Goal: Check status: Check status

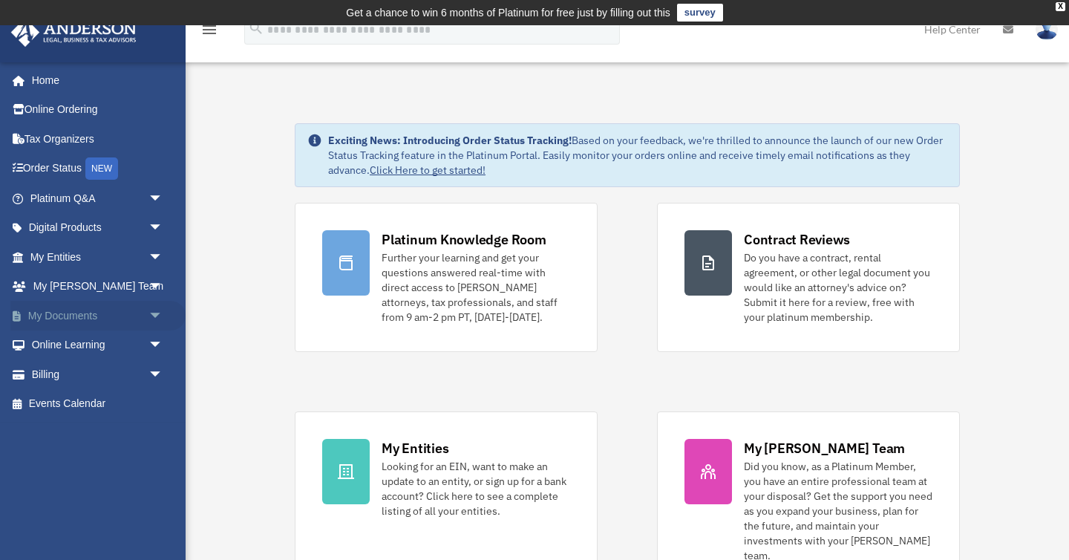
click at [105, 315] on link "My Documents arrow_drop_down" at bounding box center [97, 316] width 175 height 30
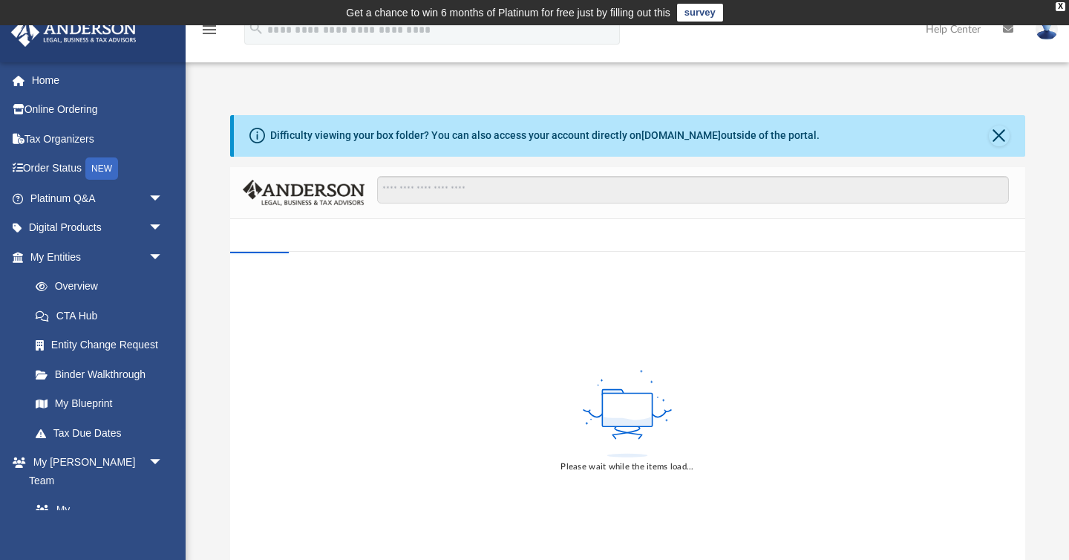
click at [206, 312] on div "Difficulty viewing your box folder? You can also access your account directly o…" at bounding box center [627, 352] width 883 height 474
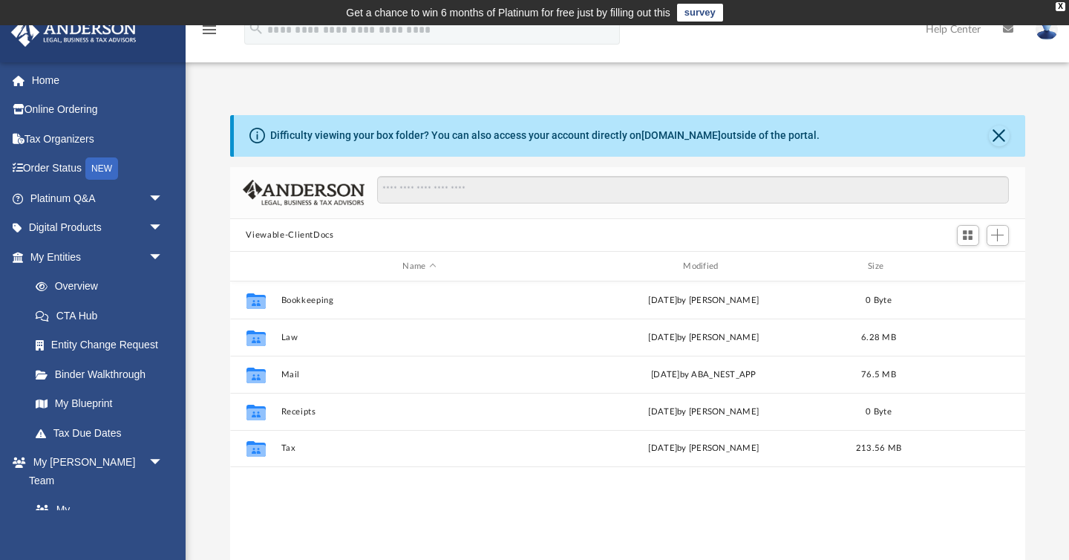
scroll to position [337, 795]
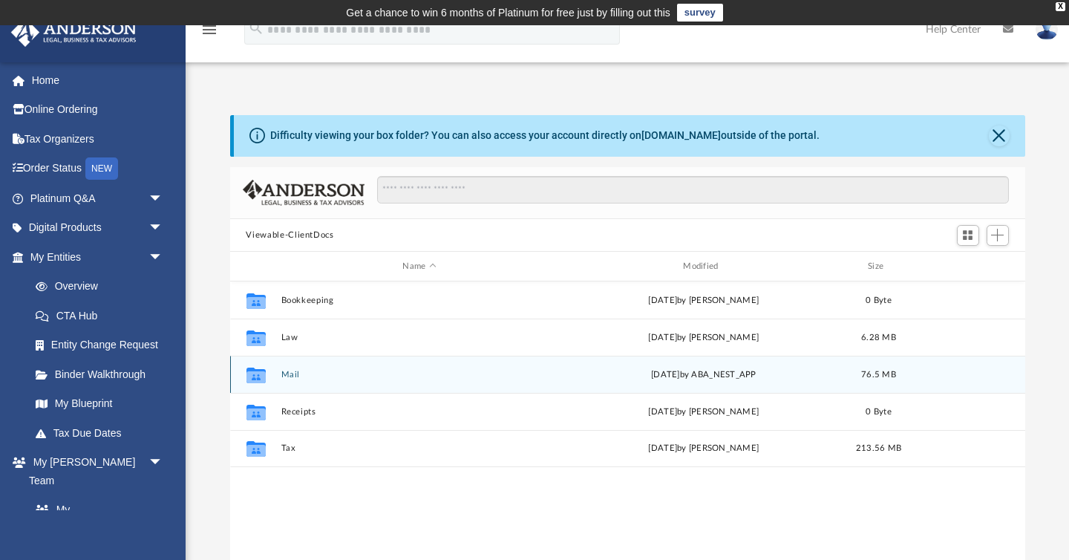
click at [289, 371] on button "Mail" at bounding box center [420, 375] width 278 height 10
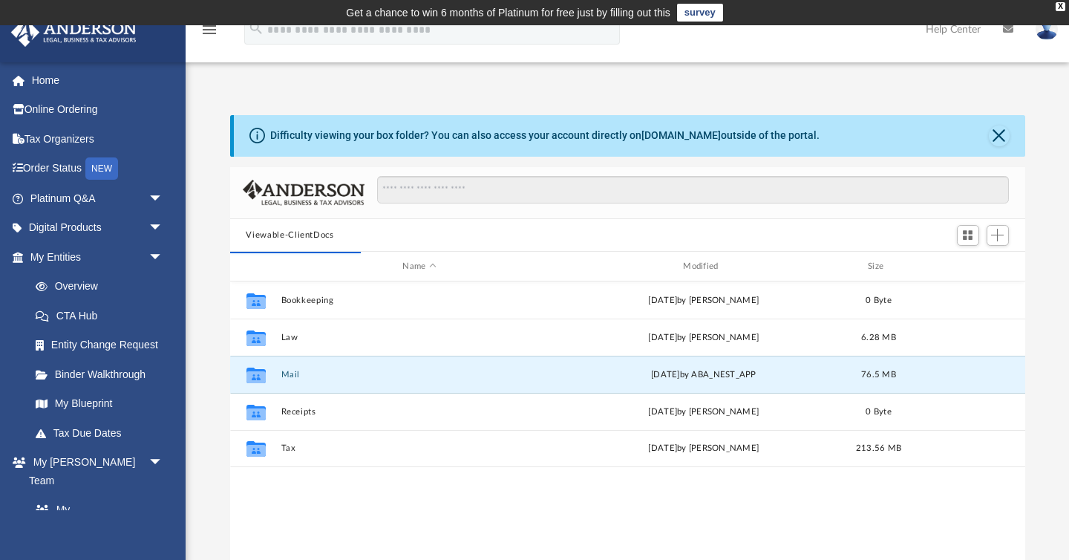
click at [217, 421] on div "Difficulty viewing your box folder? You can also access your account directly o…" at bounding box center [627, 352] width 883 height 474
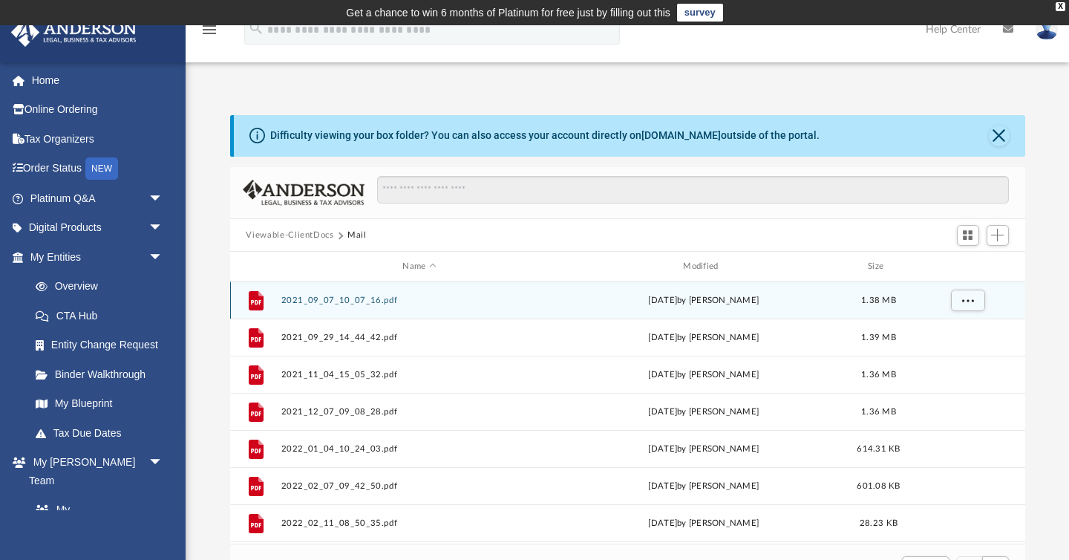
scroll to position [1, 1]
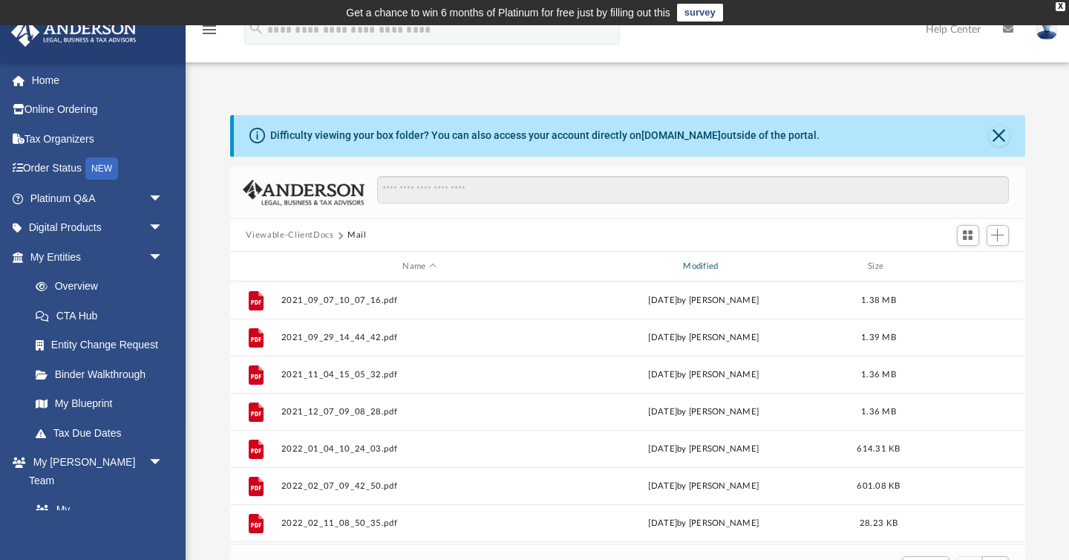
click at [697, 269] on div "Modified" at bounding box center [703, 266] width 278 height 13
click at [214, 368] on div "Difficulty viewing your box folder? You can also access your account directly o…" at bounding box center [627, 352] width 883 height 474
click at [688, 263] on div "Modified" at bounding box center [703, 266] width 278 height 13
click at [213, 366] on div "Difficulty viewing your box folder? You can also access your account directly o…" at bounding box center [627, 352] width 883 height 474
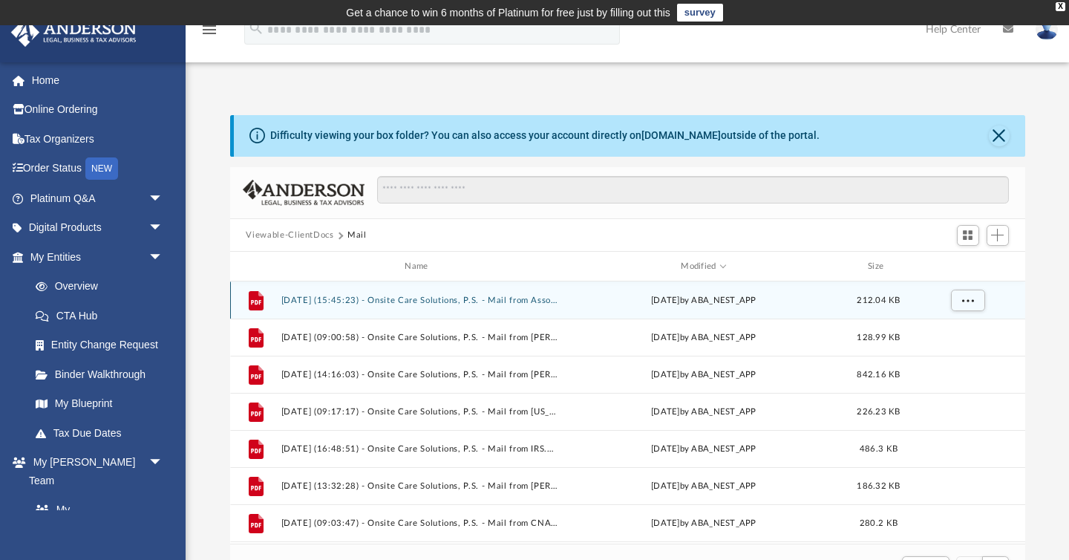
click at [520, 299] on button "2025.08.11 (15:45:23) - Onsite Care Solutions, P.S. - Mail from Association of …" at bounding box center [420, 300] width 278 height 10
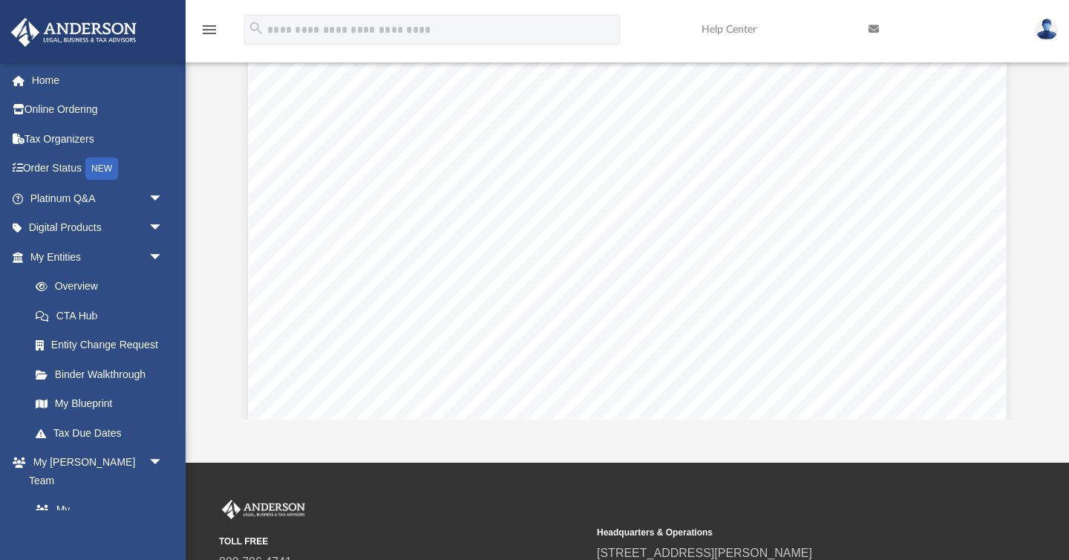
scroll to position [26, 0]
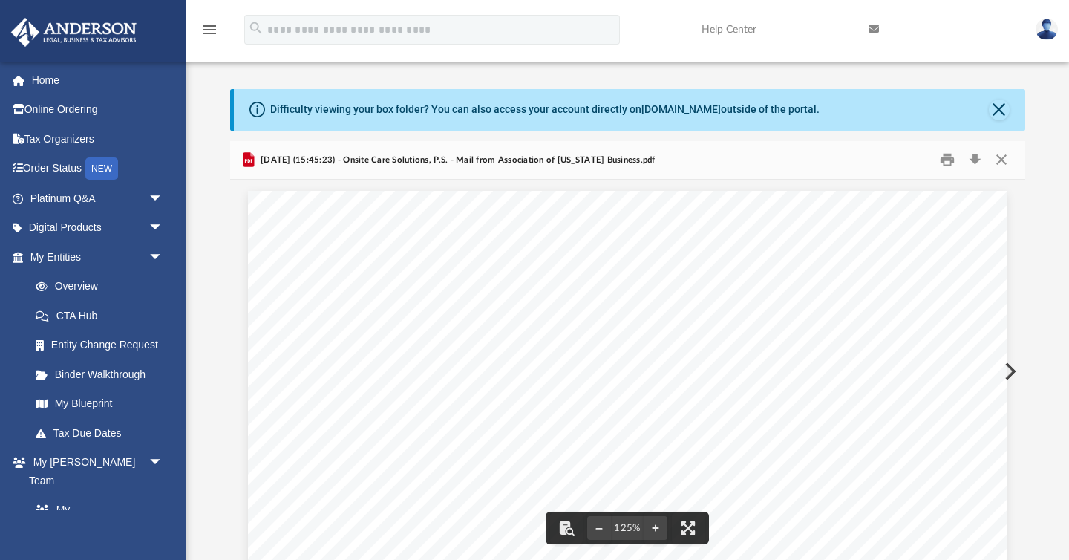
click at [1012, 370] on button "Preview" at bounding box center [1008, 371] width 33 height 42
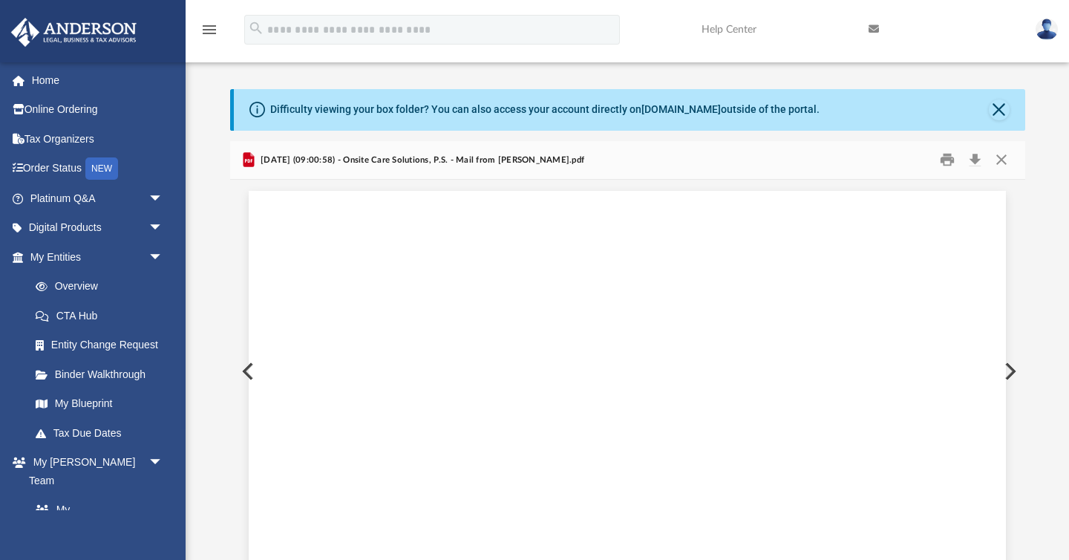
scroll to position [29, 0]
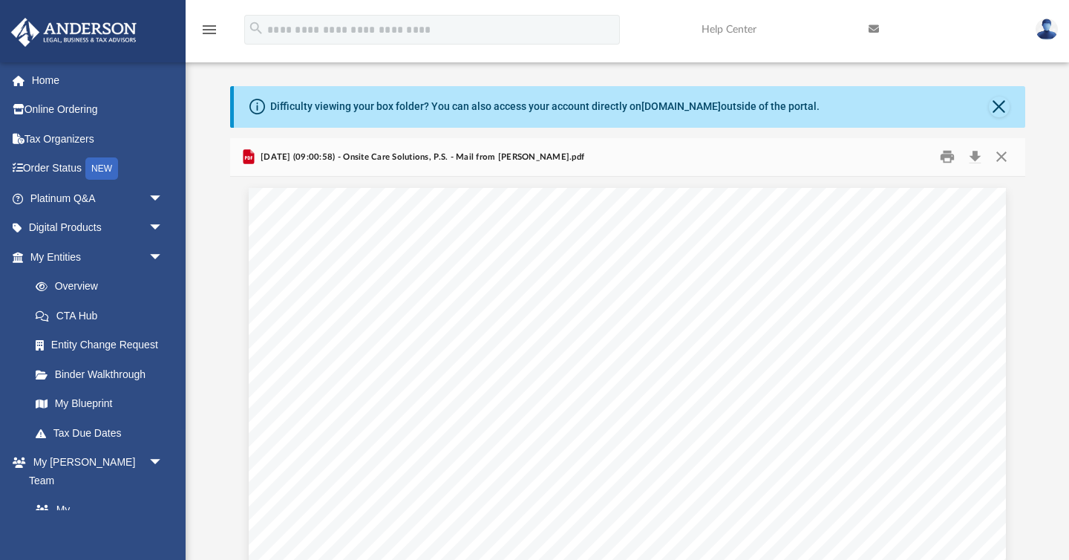
click at [1009, 371] on button "Preview" at bounding box center [1008, 368] width 33 height 42
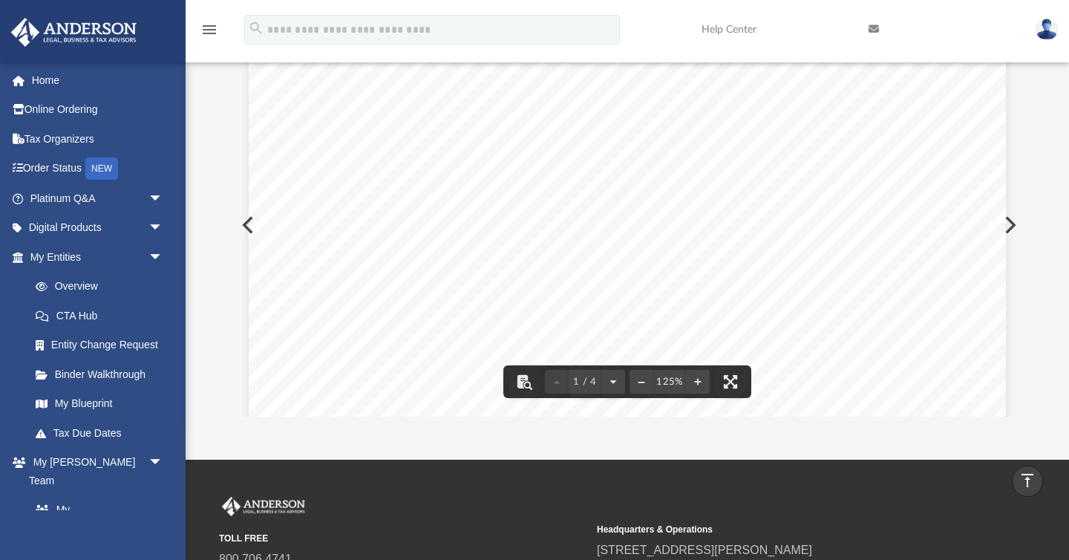
scroll to position [0, 0]
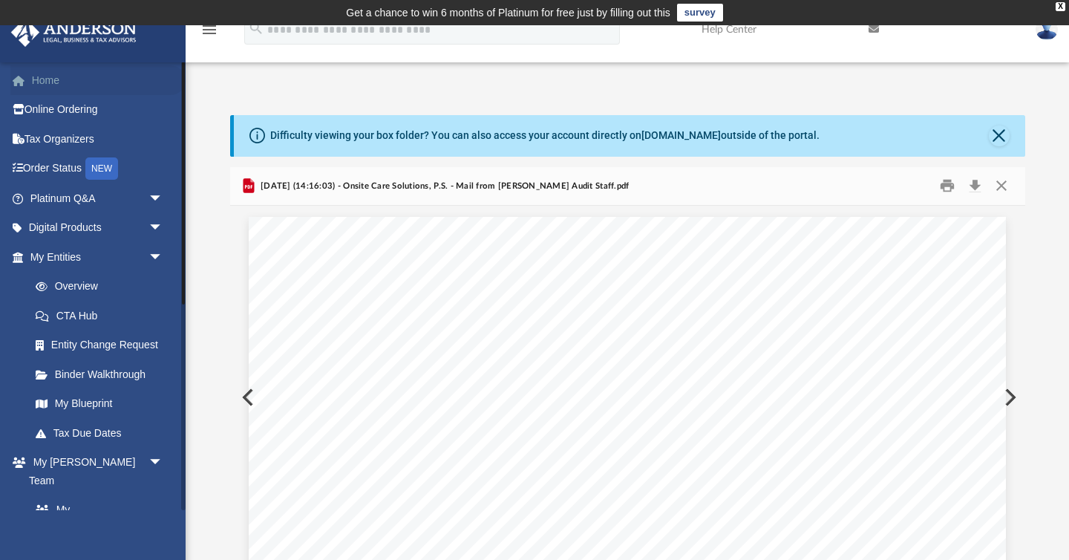
click at [55, 85] on link "Home" at bounding box center [97, 80] width 175 height 30
click at [1050, 40] on link at bounding box center [1046, 28] width 45 height 65
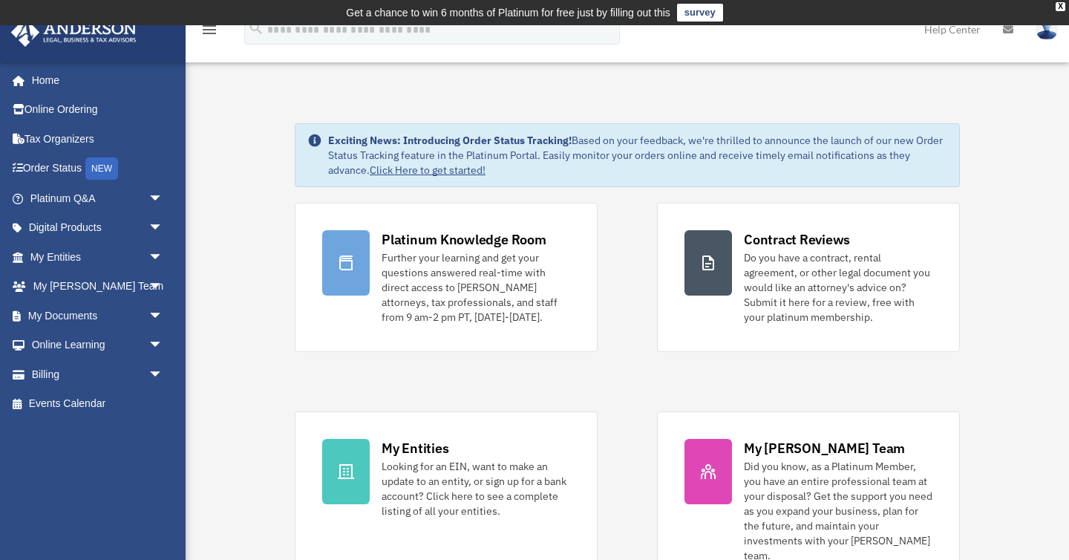
click at [1047, 35] on img at bounding box center [1046, 30] width 22 height 22
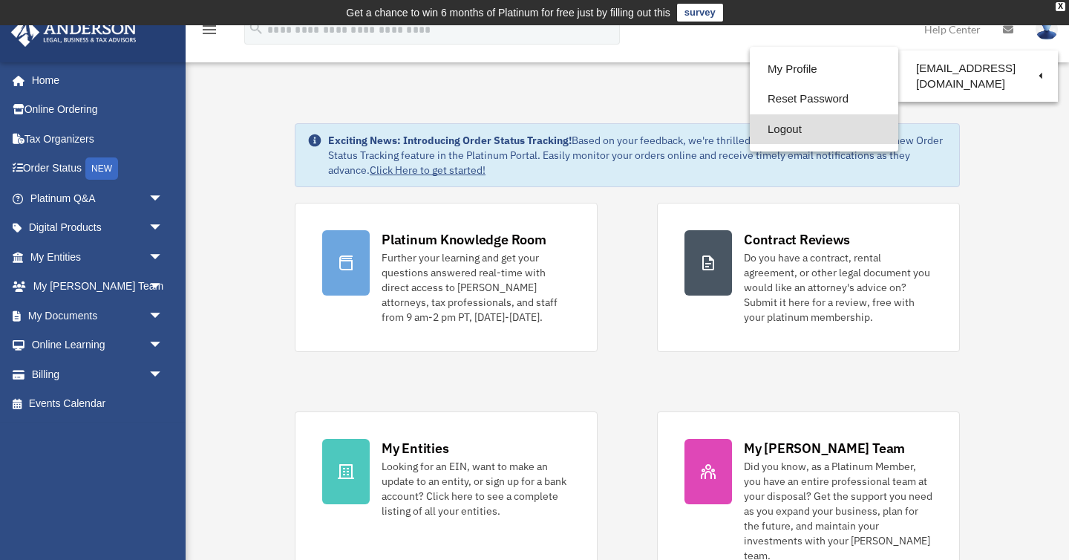
click at [802, 128] on link "Logout" at bounding box center [824, 129] width 148 height 30
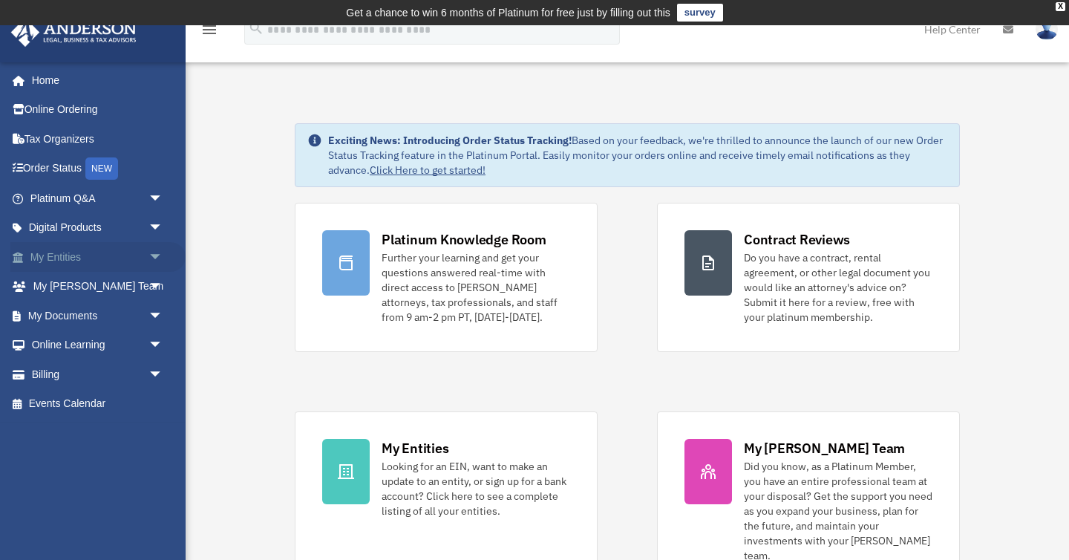
click at [76, 253] on link "My Entities arrow_drop_down" at bounding box center [97, 257] width 175 height 30
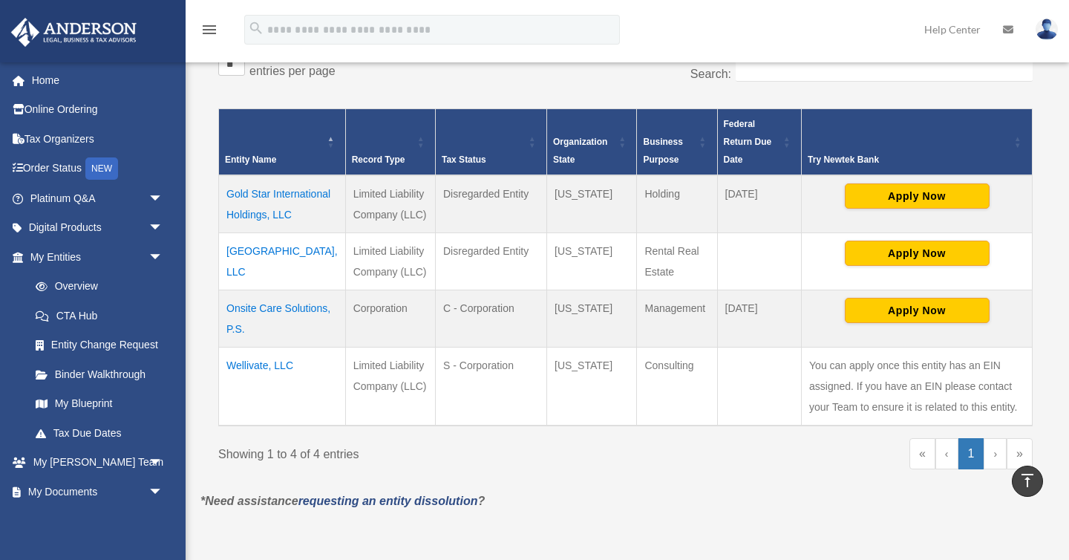
scroll to position [316, 0]
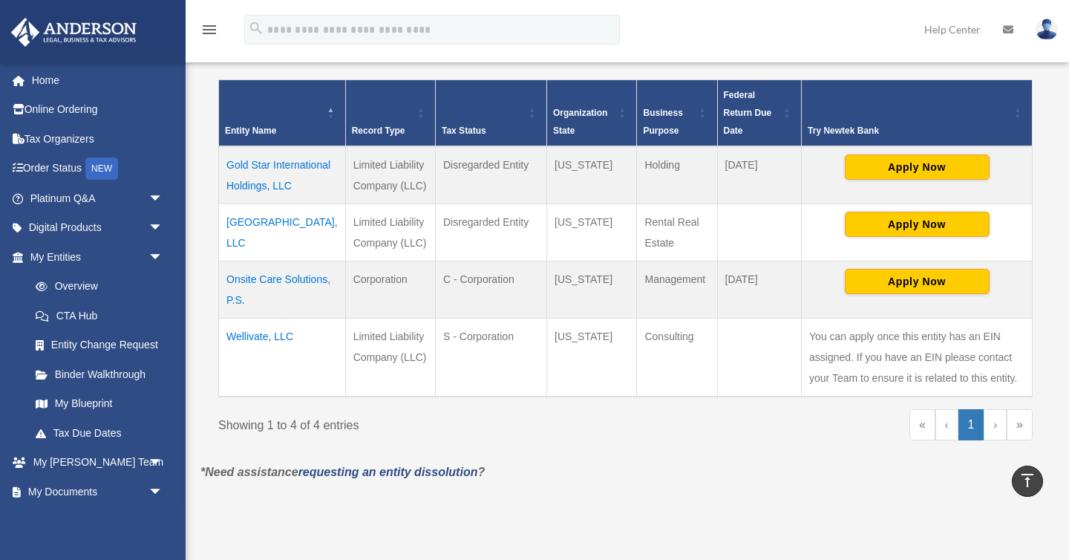
click at [248, 358] on td "Wellivate, LLC" at bounding box center [282, 357] width 127 height 79
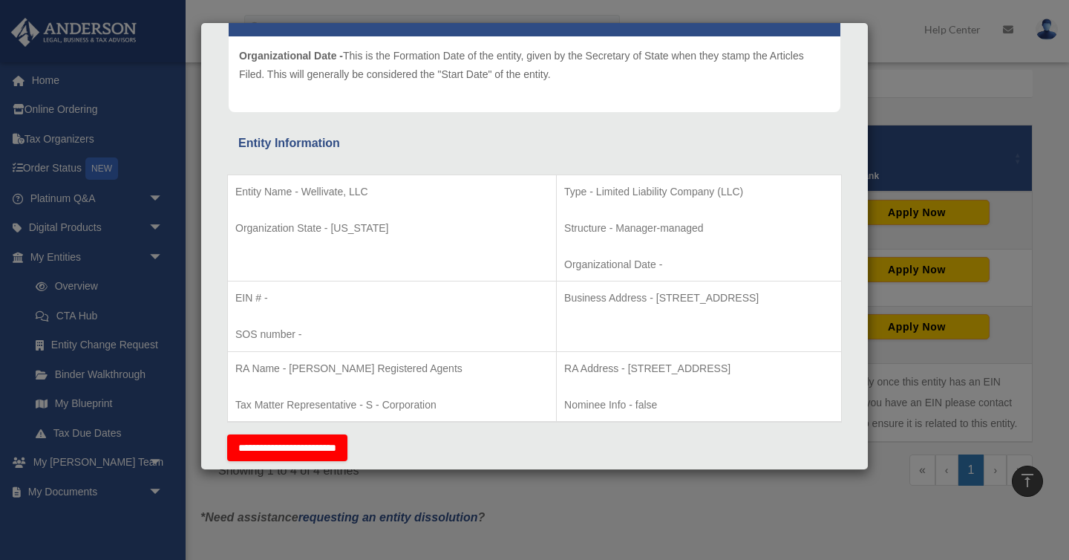
scroll to position [181, 0]
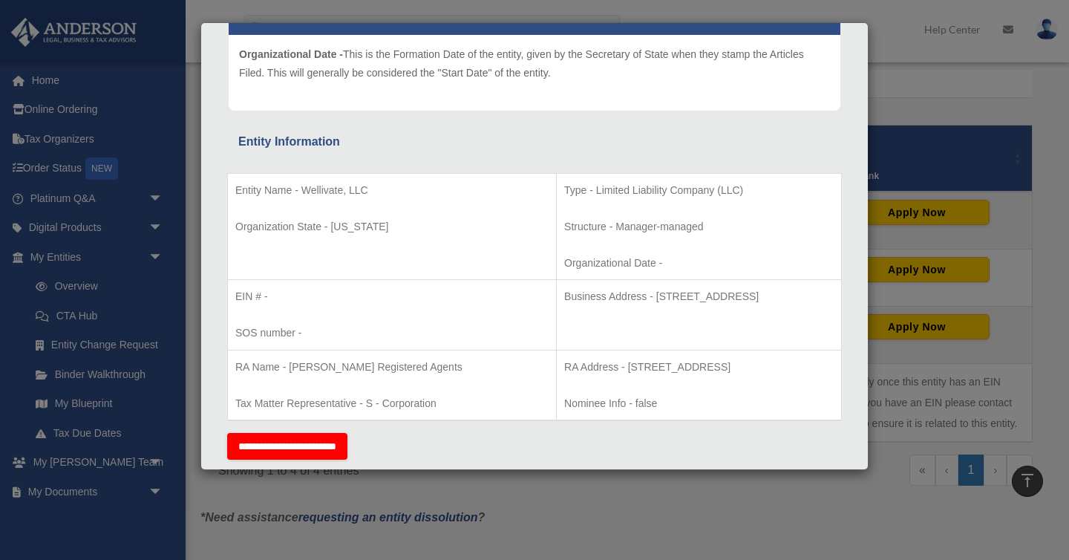
click at [376, 335] on p "SOS number -" at bounding box center [391, 333] width 313 height 19
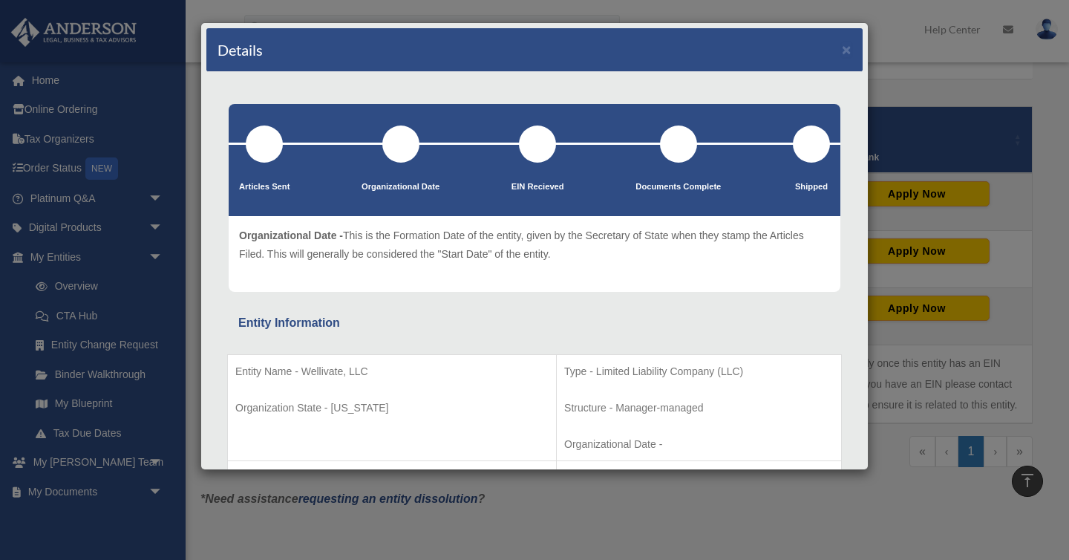
scroll to position [109, 0]
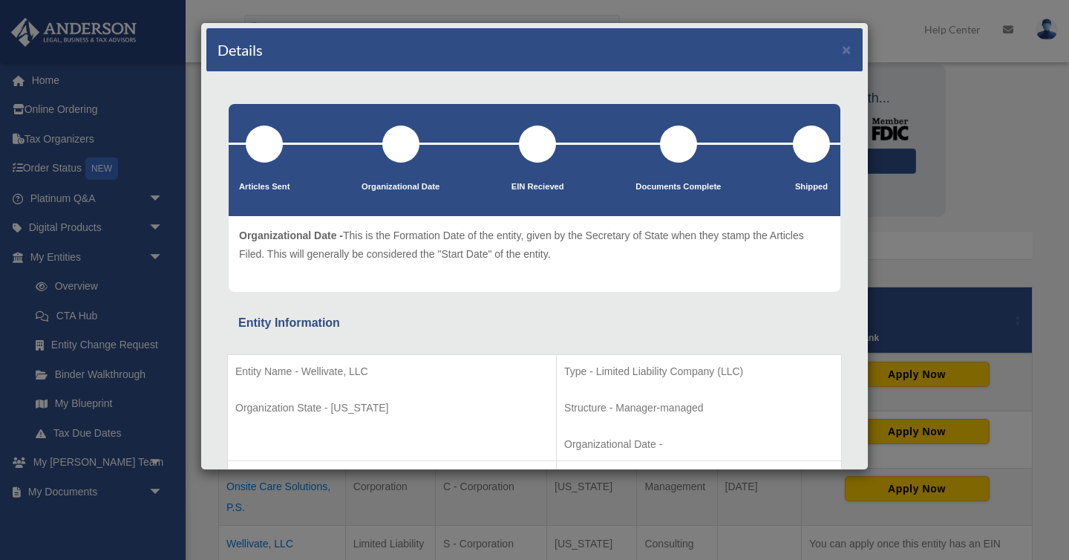
click at [1062, 180] on div "Details × Articles Sent Organizational Date" at bounding box center [534, 280] width 1069 height 560
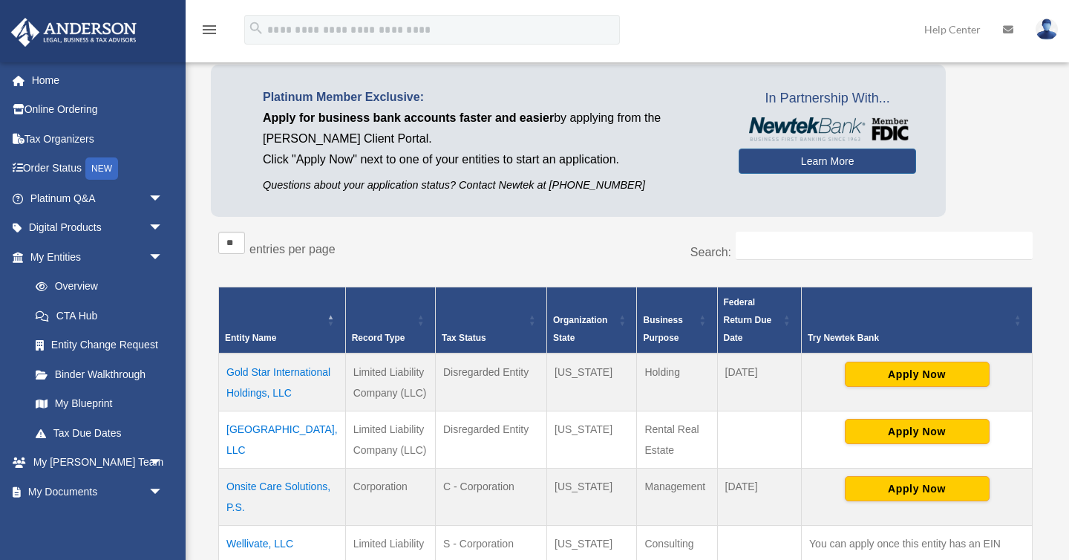
click at [264, 393] on td "Gold Star International Holdings, LLC" at bounding box center [282, 382] width 127 height 58
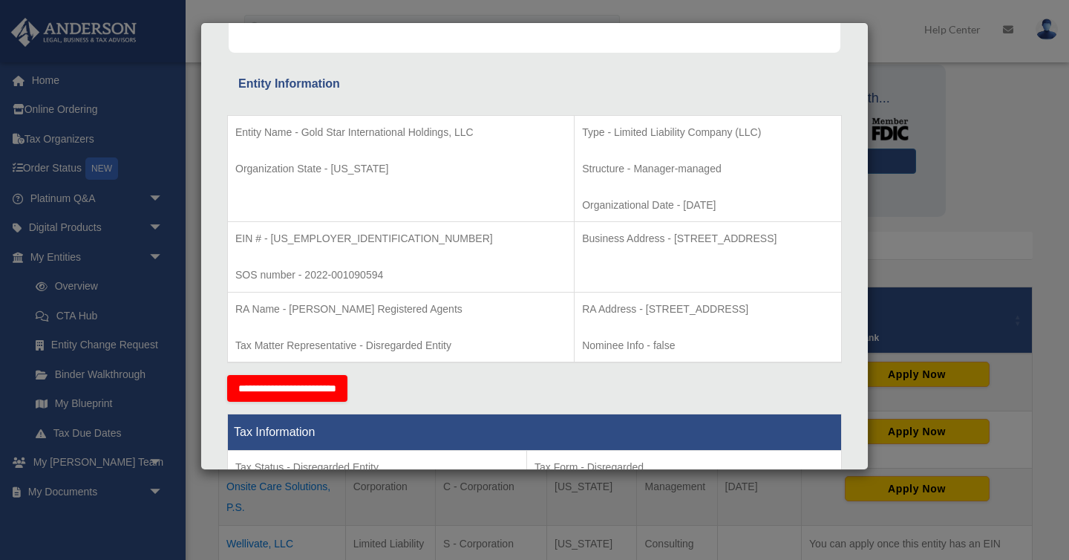
click at [489, 349] on td "RA Name - Anderson Registered Agents Tax Matter Representative - Disregarded En…" at bounding box center [401, 327] width 347 height 71
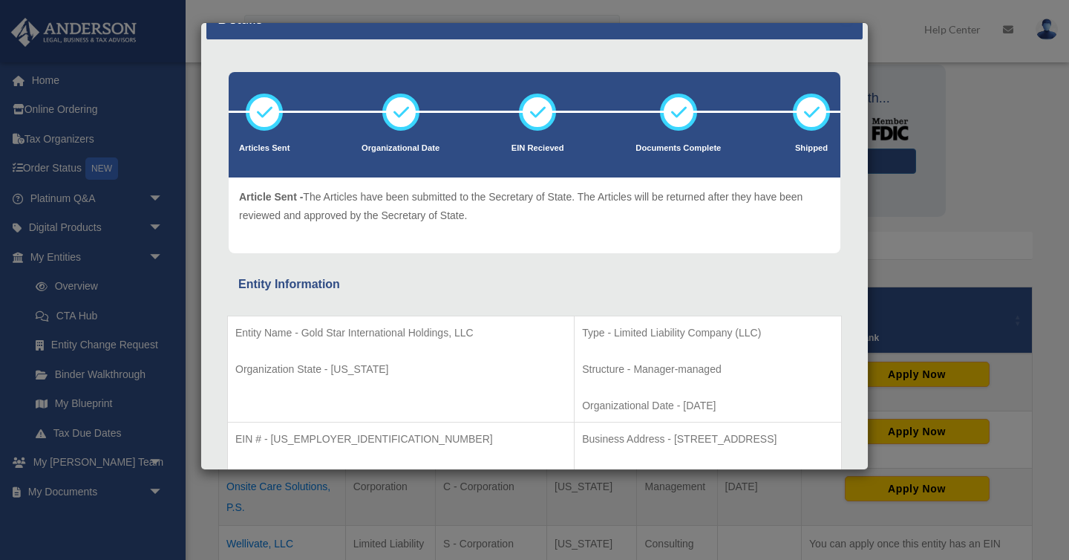
scroll to position [40, 0]
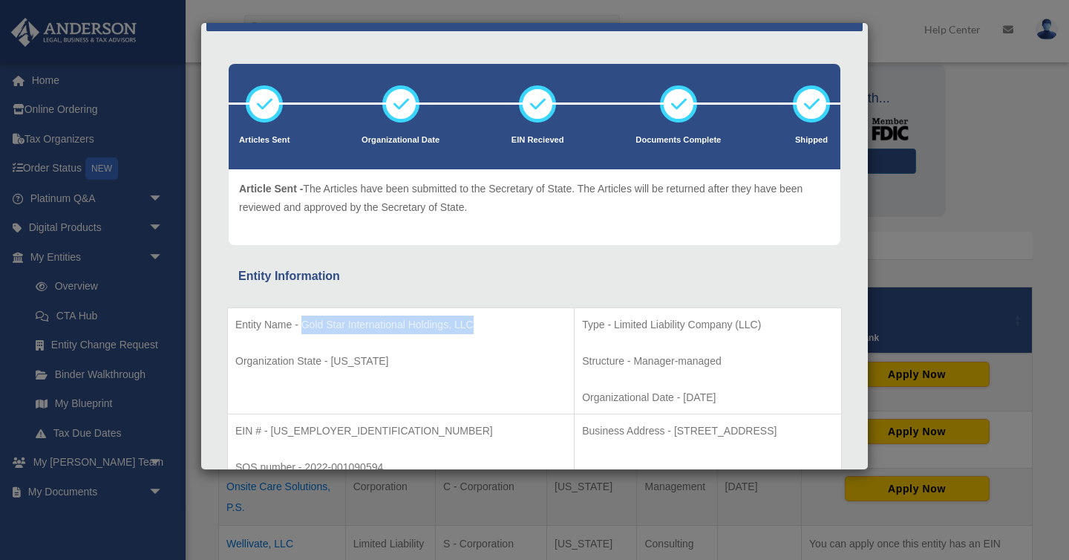
drag, startPoint x: 476, startPoint y: 323, endPoint x: 302, endPoint y: 328, distance: 173.8
click at [302, 328] on p "Entity Name - Gold Star International Holdings, LLC" at bounding box center [400, 324] width 331 height 19
copy p "Gold Star International Holdings, LLC"
click at [1023, 168] on div "Details × Articles Sent Organizational Date" at bounding box center [534, 280] width 1069 height 560
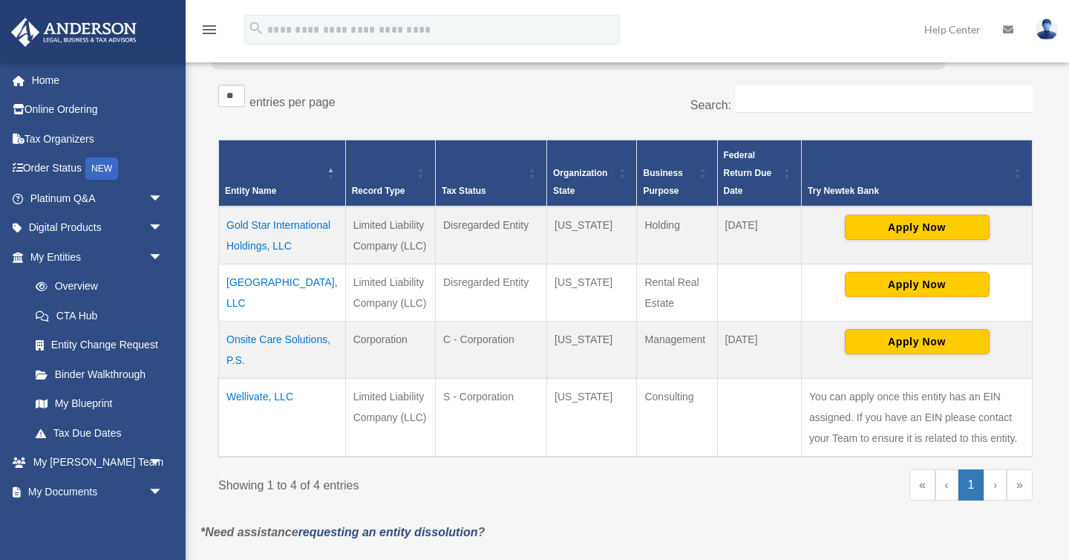
scroll to position [272, 0]
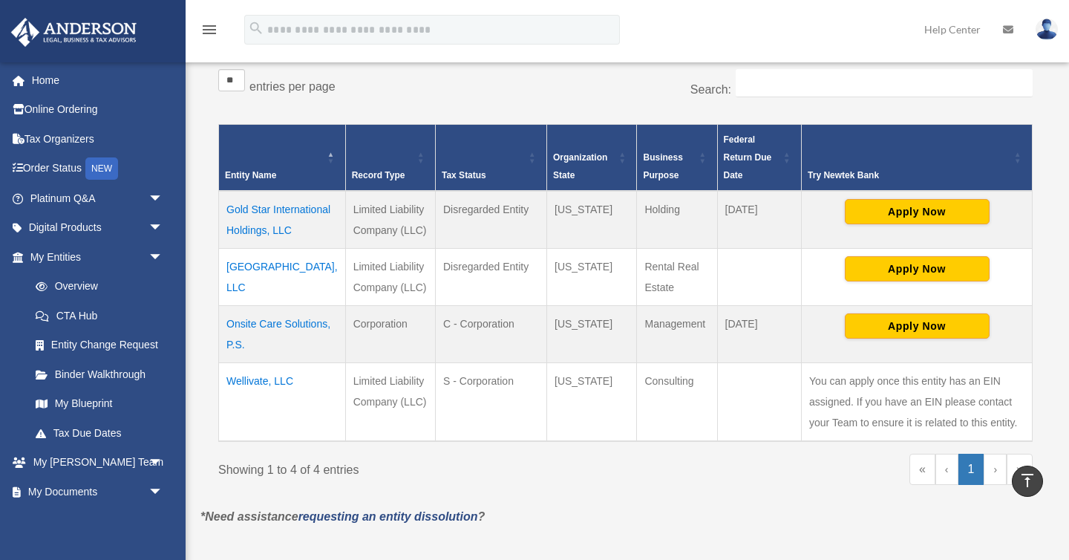
click at [266, 283] on td "[GEOGRAPHIC_DATA], LLC" at bounding box center [282, 276] width 127 height 57
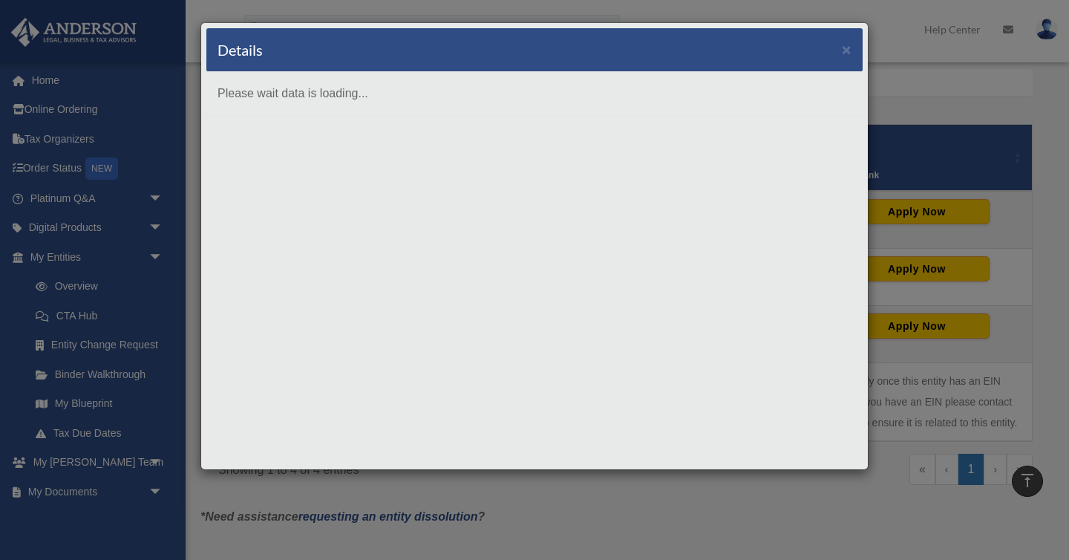
scroll to position [0, 0]
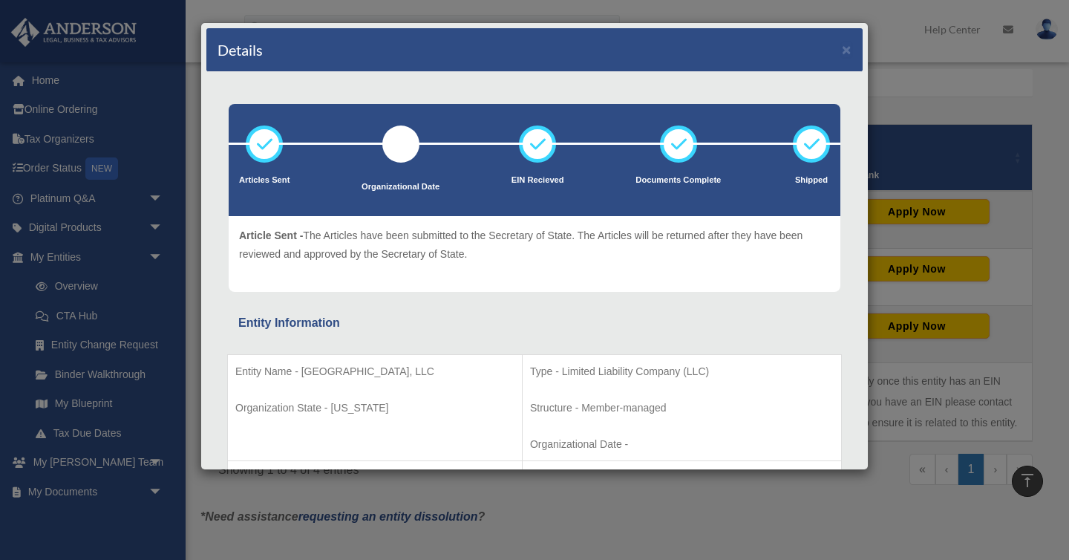
click at [595, 284] on div "Article Sent - The Articles have been submitted to the Secretary of State. The …" at bounding box center [535, 254] width 612 height 76
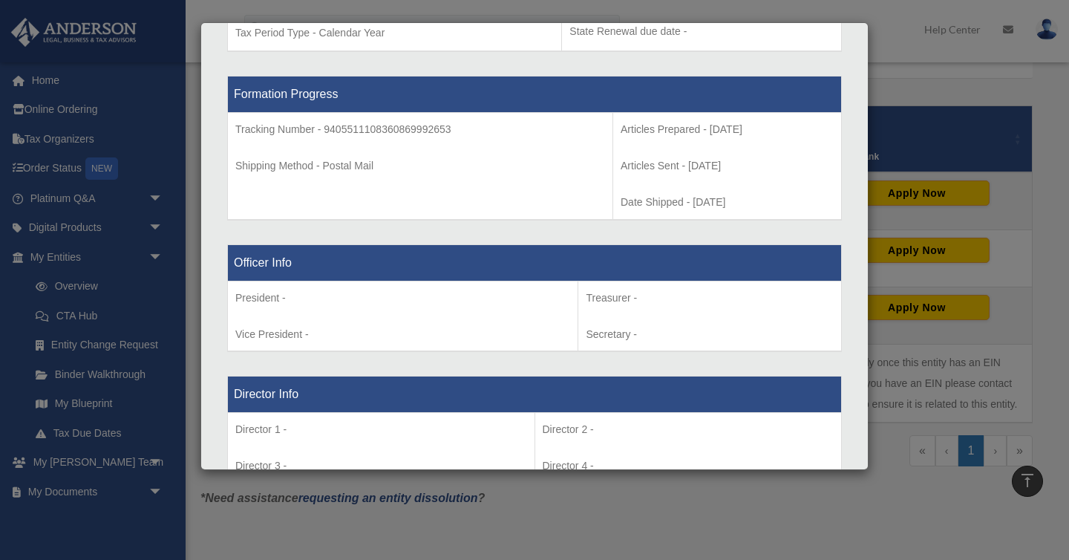
scroll to position [738, 0]
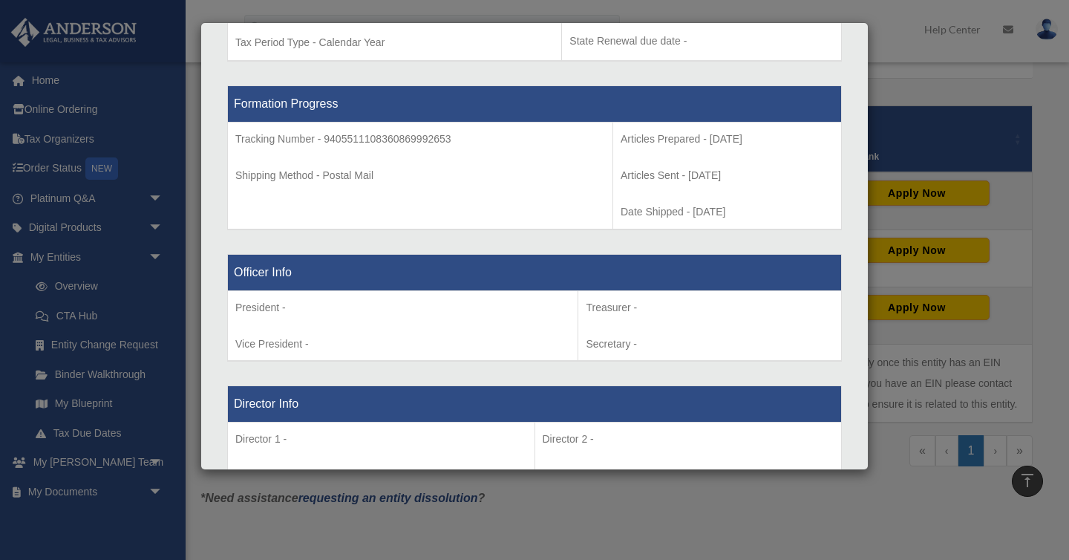
click at [649, 520] on div "Details × Articles Sent Organizational Date" at bounding box center [534, 280] width 1069 height 560
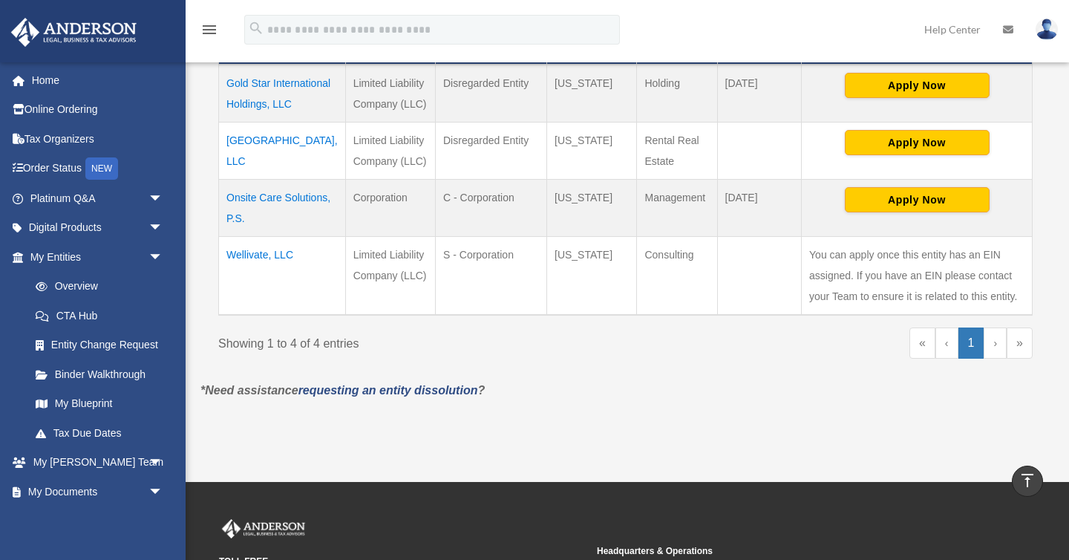
scroll to position [400, 0]
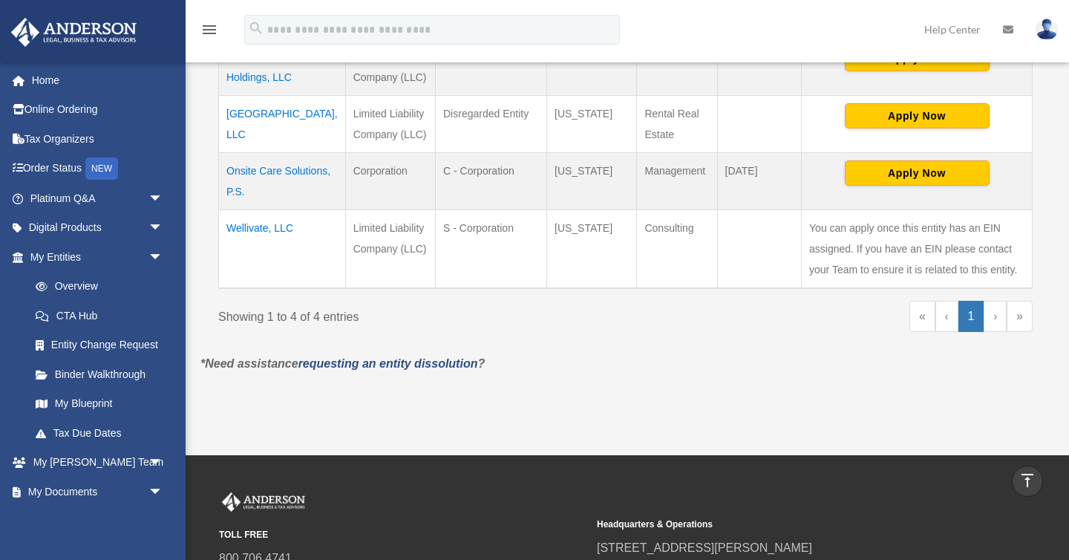
scroll to position [400, 0]
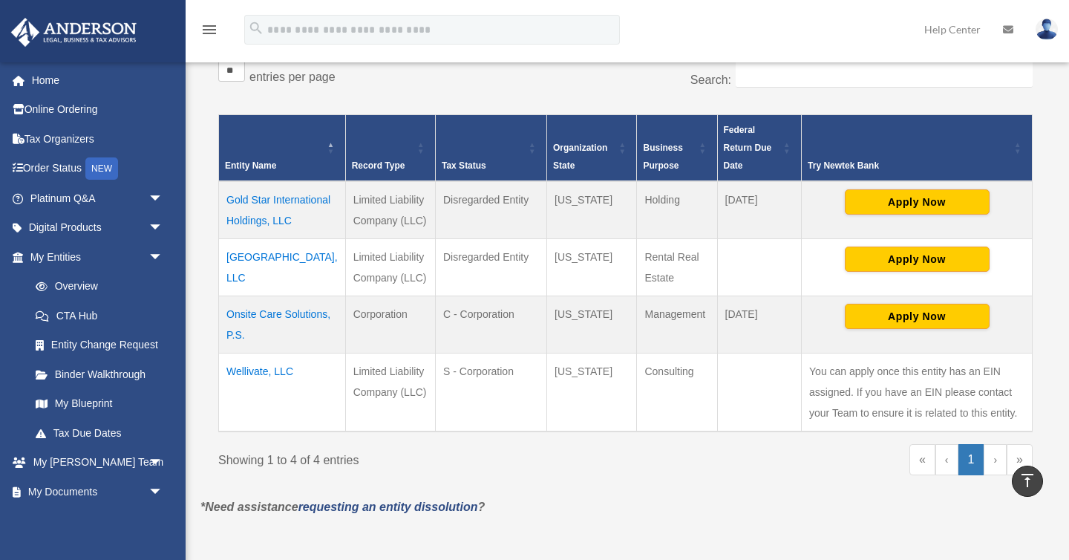
scroll to position [312, 0]
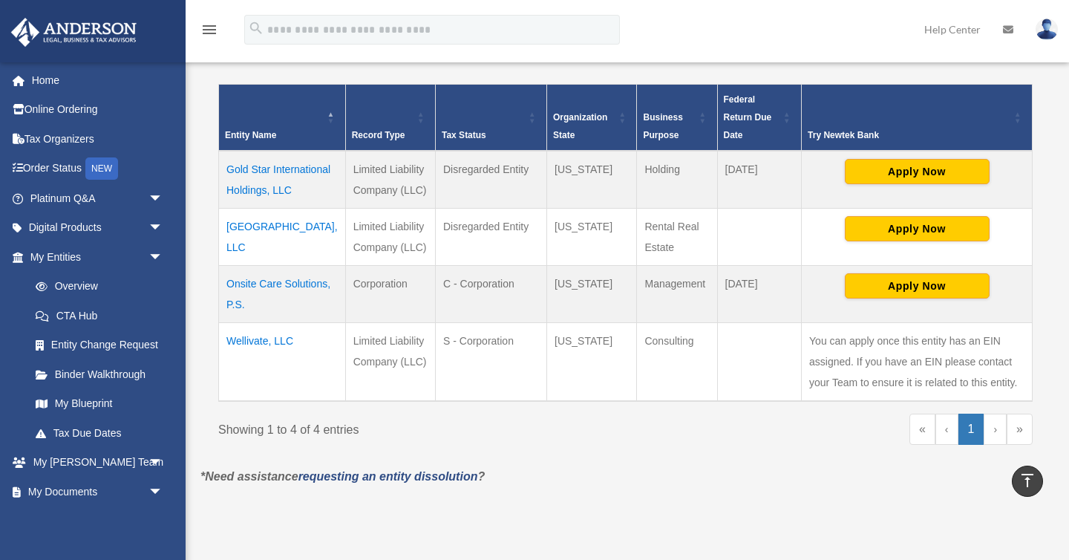
click at [264, 360] on td "Wellivate, LLC" at bounding box center [282, 361] width 127 height 79
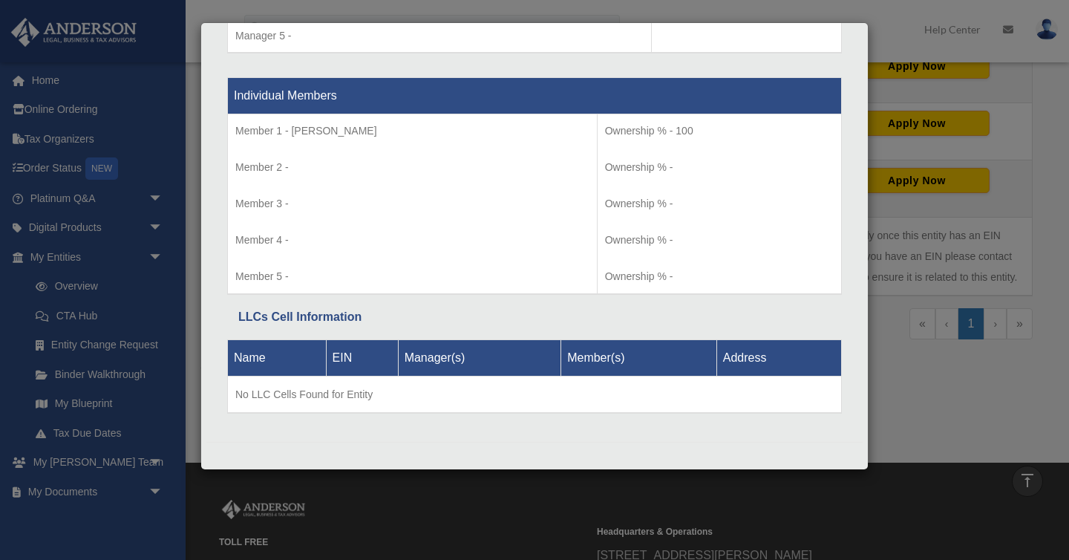
scroll to position [422, 0]
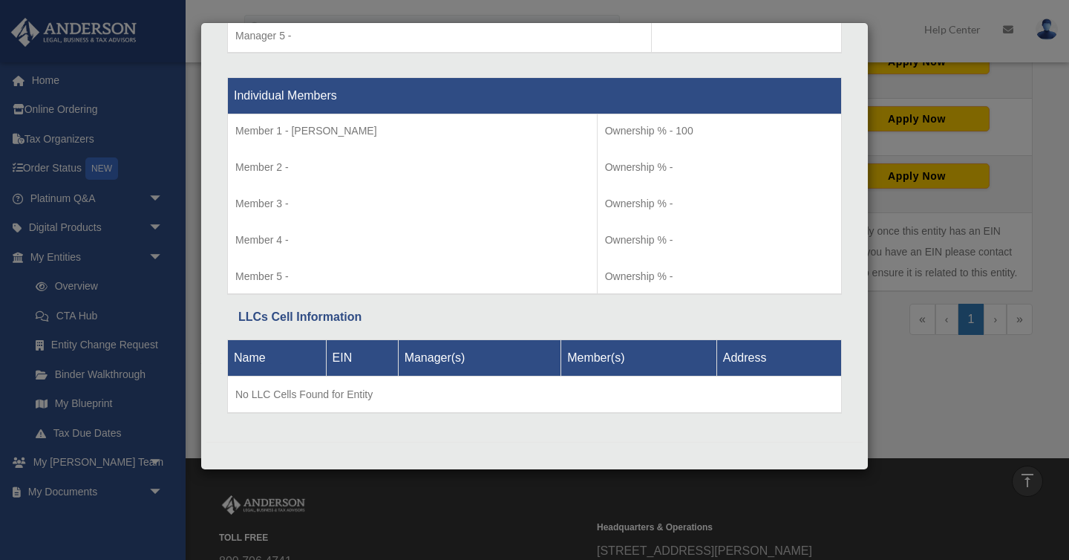
click at [939, 413] on div "Details × Articles Sent Organizational Date" at bounding box center [534, 280] width 1069 height 560
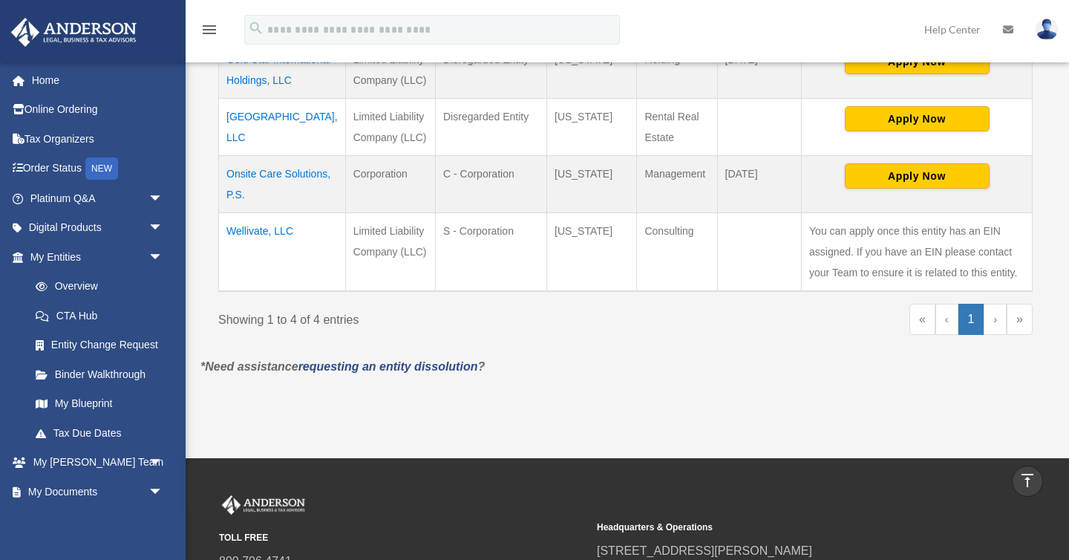
click at [283, 155] on td "Hillside Lake Haven, LLC" at bounding box center [282, 126] width 127 height 57
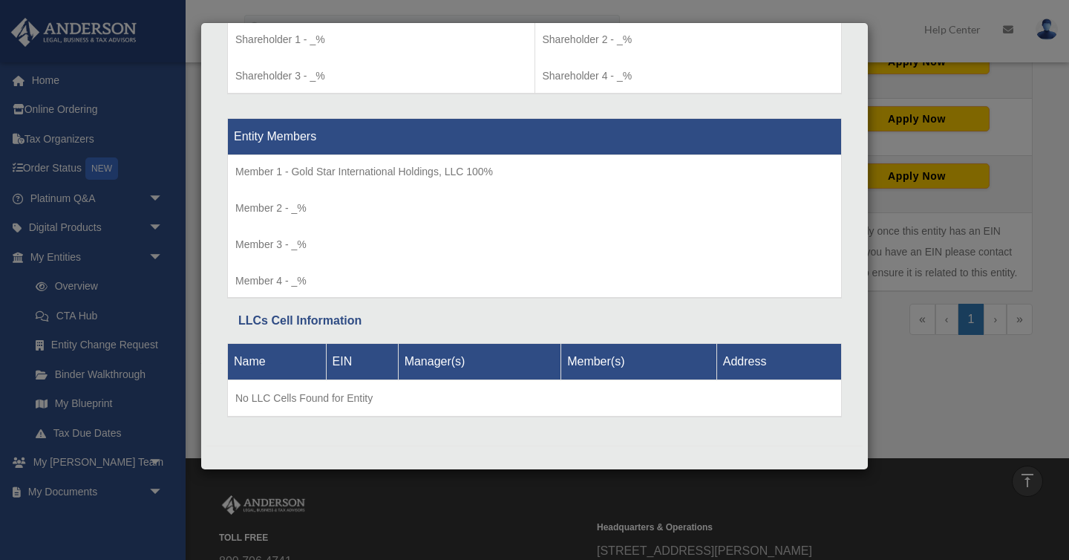
scroll to position [1312, 0]
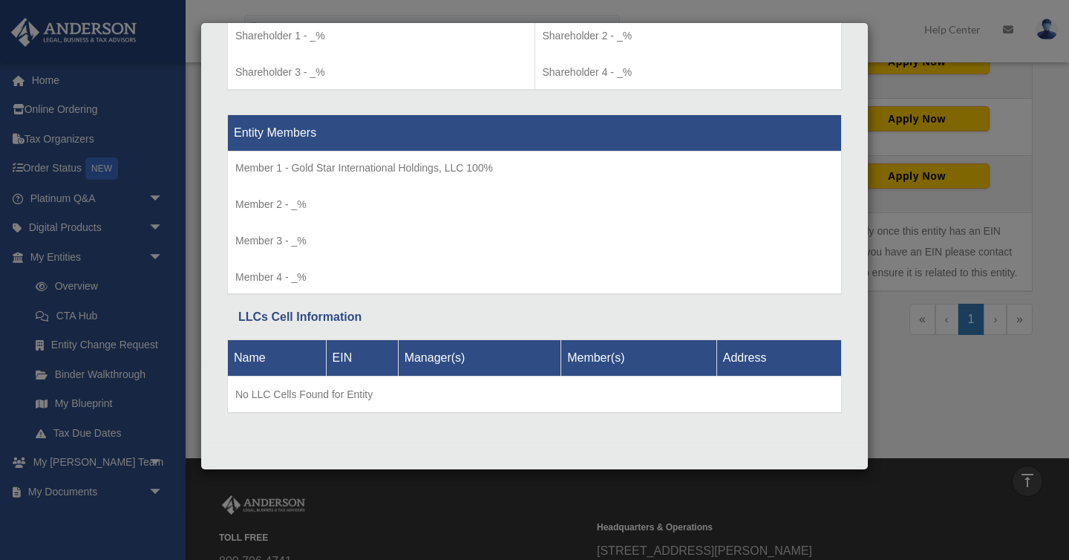
click at [940, 437] on div "Details × Articles Sent Organizational Date" at bounding box center [534, 280] width 1069 height 560
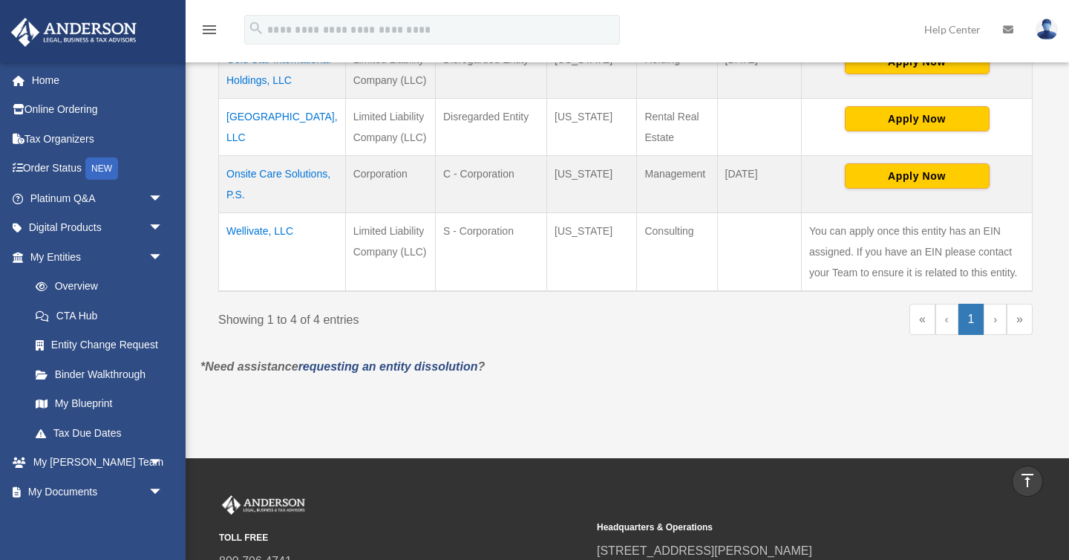
click at [277, 253] on td "Wellivate, LLC" at bounding box center [282, 251] width 127 height 79
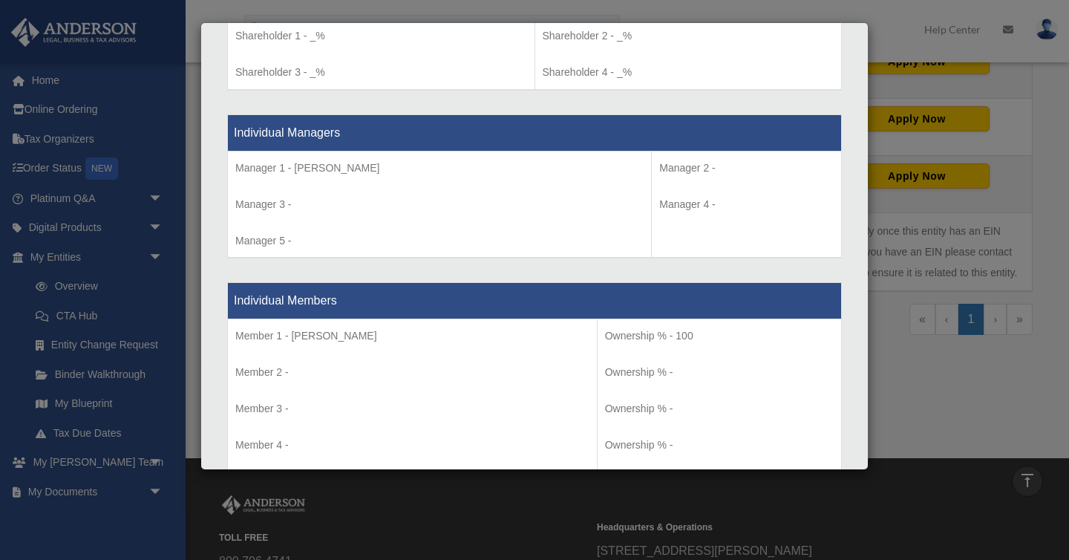
click at [975, 406] on div "Details × Articles Sent Organizational Date" at bounding box center [534, 280] width 1069 height 560
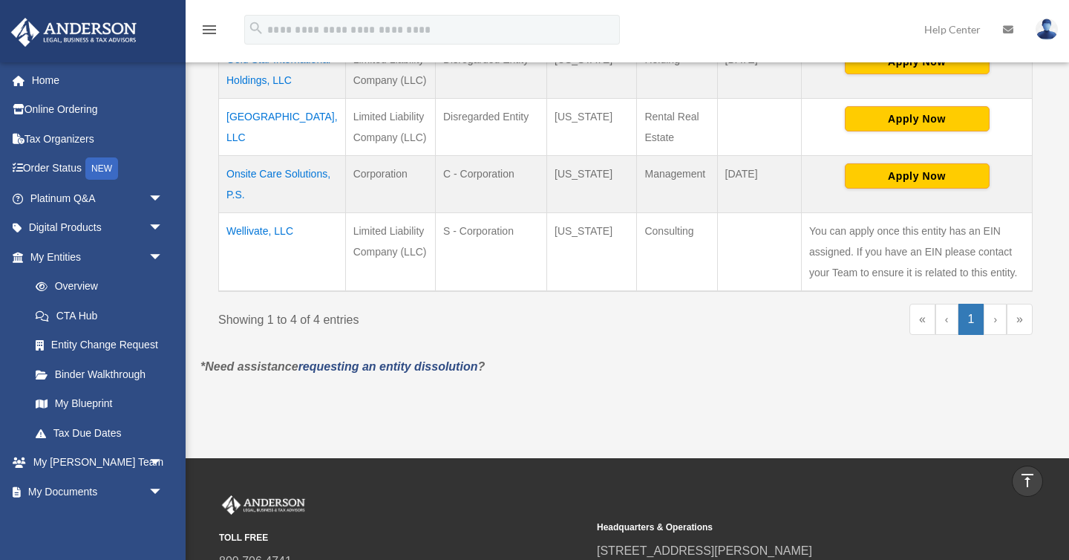
scroll to position [258, 0]
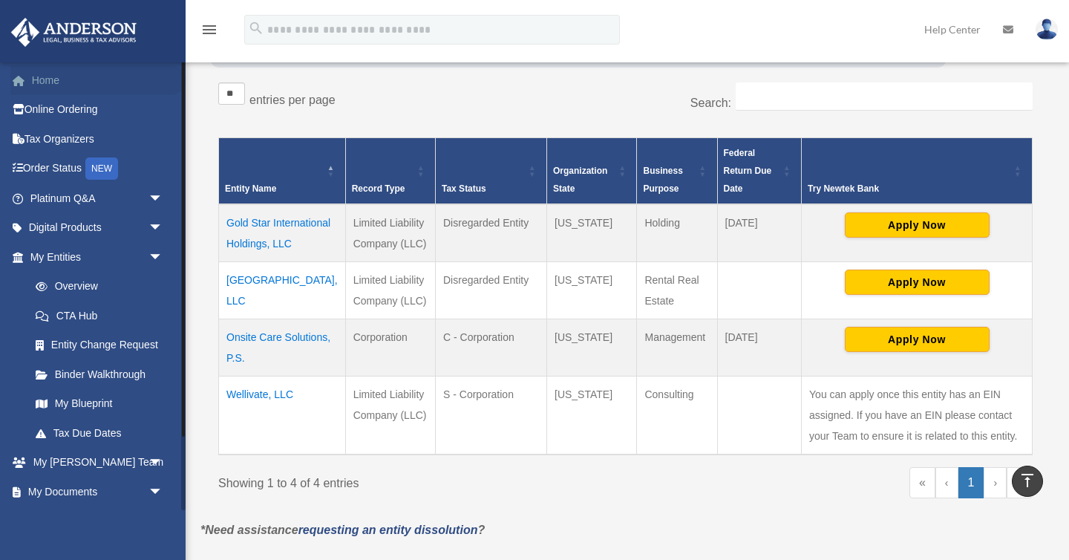
click at [85, 83] on link "Home" at bounding box center [97, 80] width 175 height 30
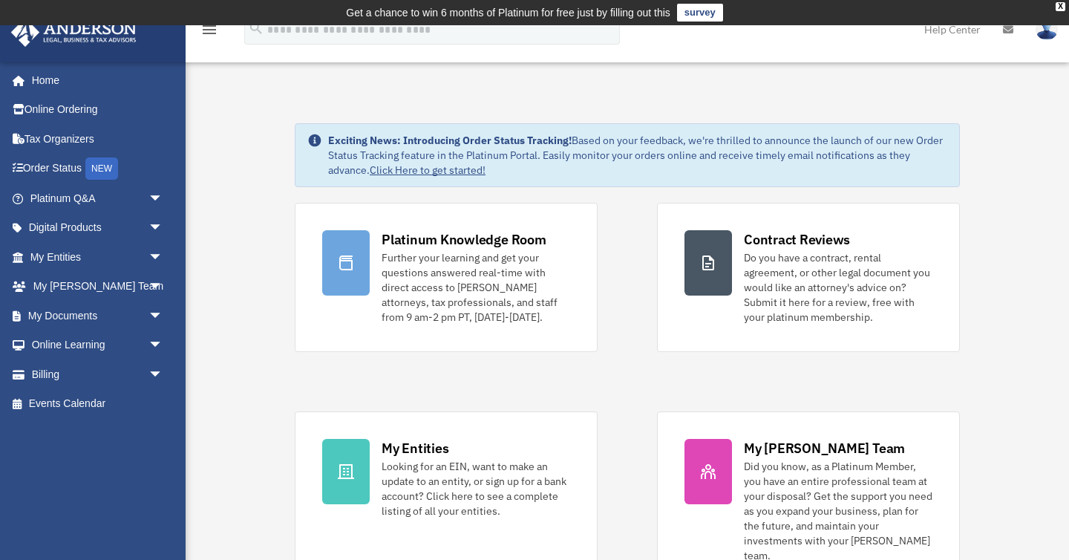
click at [1049, 40] on link at bounding box center [1046, 28] width 45 height 65
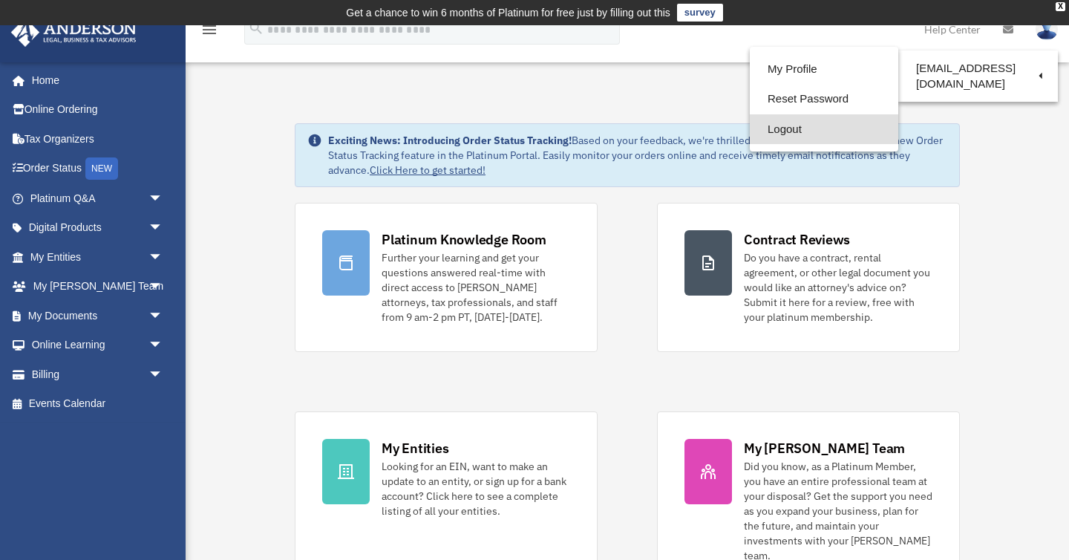
click at [796, 131] on link "Logout" at bounding box center [824, 129] width 148 height 30
